Goal: Information Seeking & Learning: Understand process/instructions

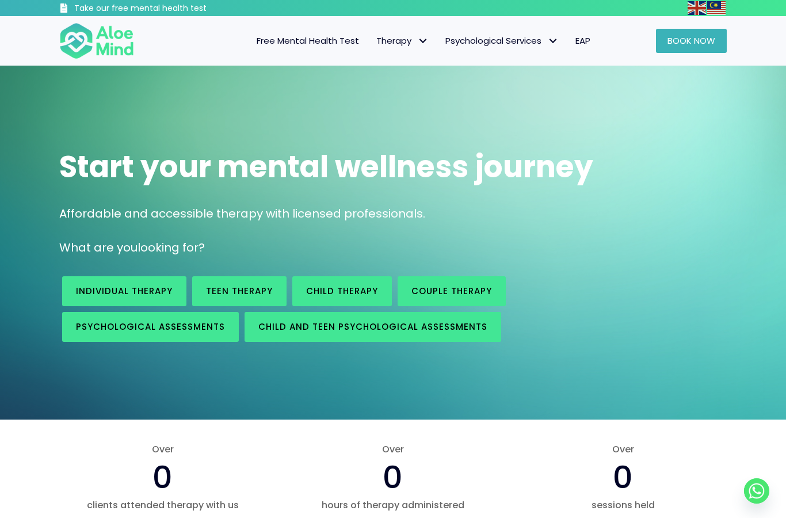
click at [694, 44] on span "Book Now" at bounding box center [691, 41] width 48 height 12
click at [685, 51] on link "Book Now" at bounding box center [691, 41] width 71 height 24
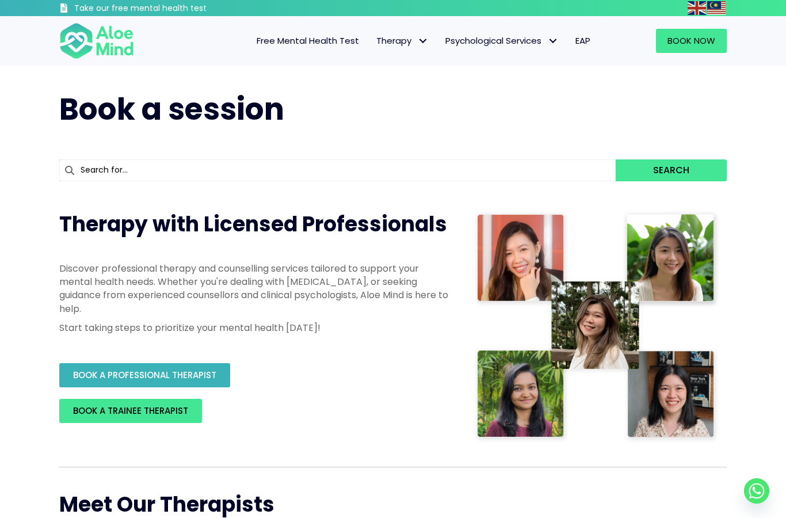
click at [75, 372] on span "BOOK A PROFESSIONAL THERAPIST" at bounding box center [144, 375] width 143 height 12
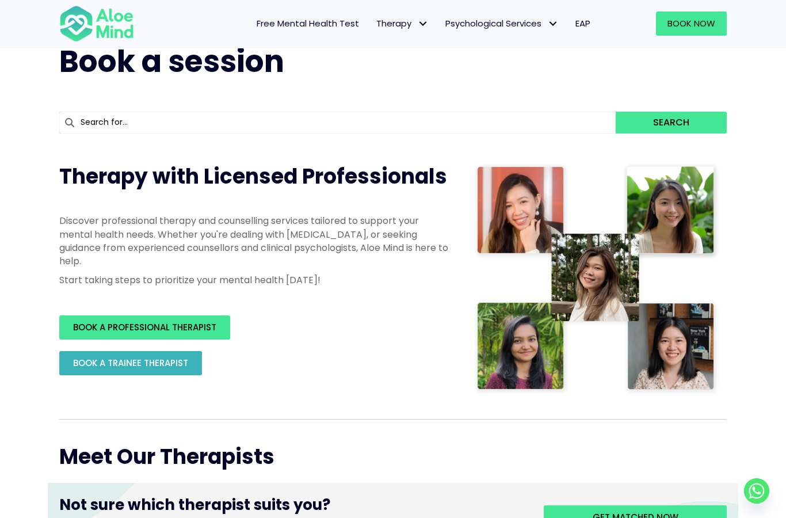
click at [92, 369] on link "BOOK A TRAINEE THERAPIST" at bounding box center [130, 363] width 143 height 24
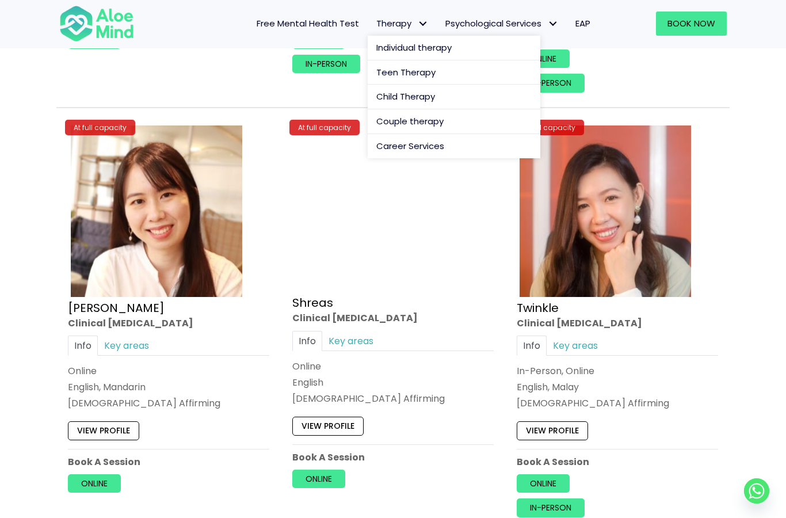
scroll to position [5321, 0]
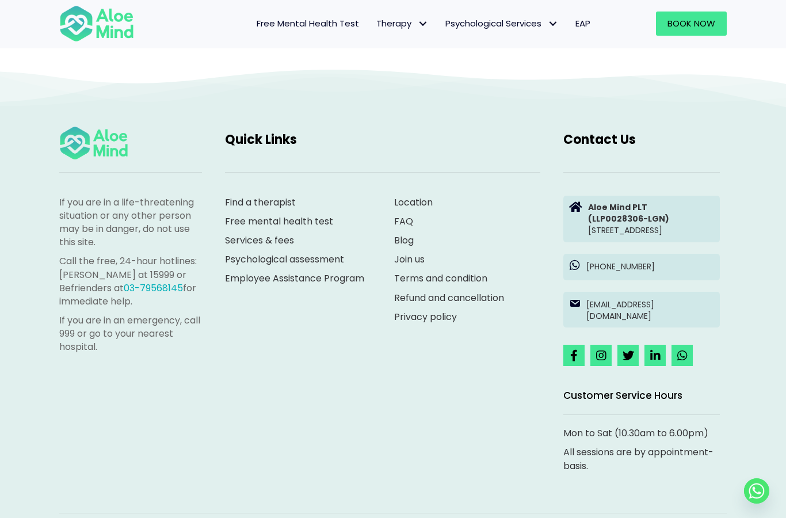
click at [477, 291] on link "Refund and cancellation" at bounding box center [449, 297] width 110 height 13
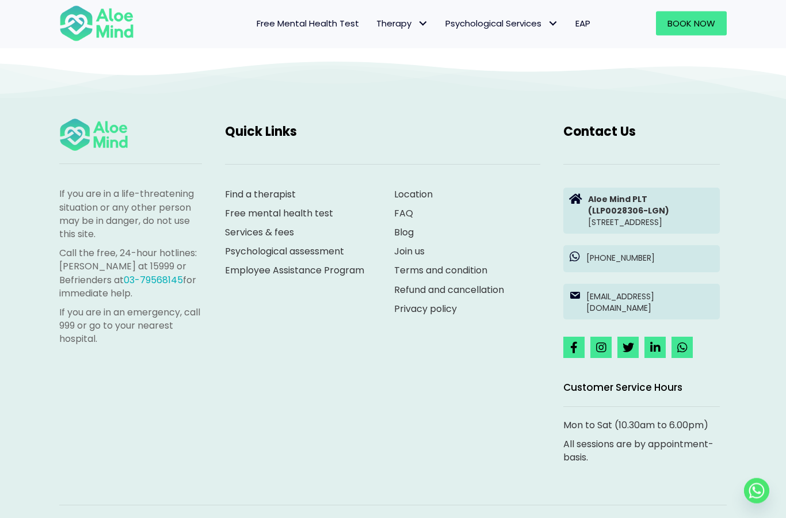
scroll to position [702, 0]
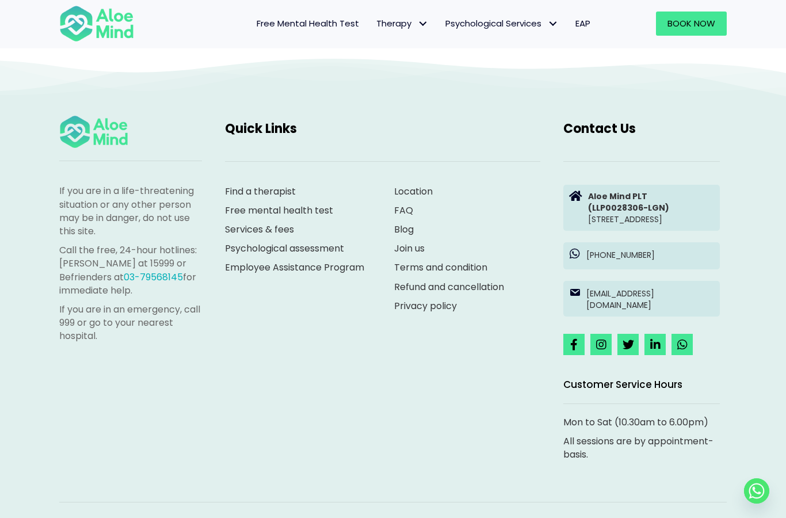
click at [424, 242] on link "Join us" at bounding box center [409, 248] width 30 height 13
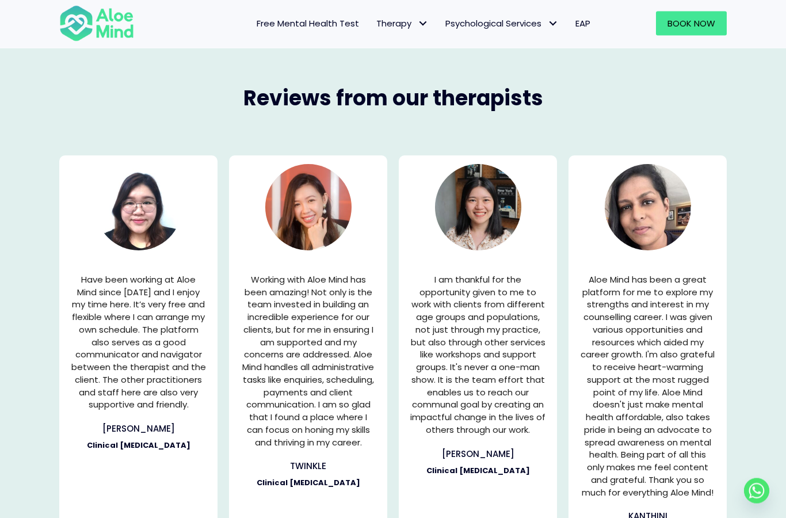
scroll to position [1391, 0]
